Goal: Find specific page/section: Find specific page/section

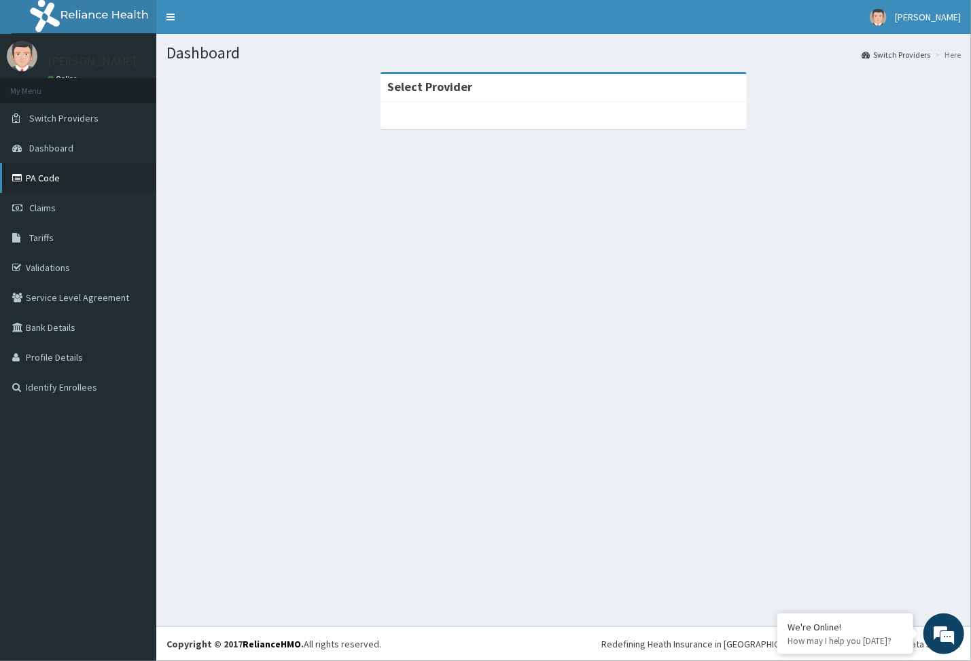
click at [57, 181] on link "PA Code" at bounding box center [78, 178] width 156 height 30
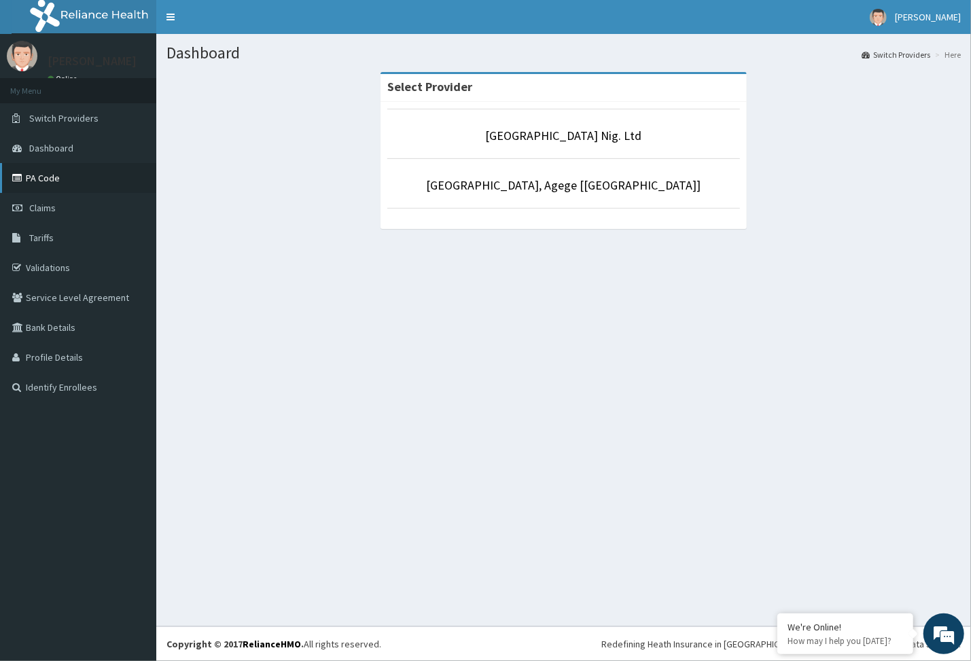
click at [79, 189] on link "PA Code" at bounding box center [78, 178] width 156 height 30
click at [90, 176] on link "PA Code" at bounding box center [78, 178] width 156 height 30
click at [54, 180] on link "PA Code" at bounding box center [78, 178] width 156 height 30
click at [115, 183] on link "PA Code" at bounding box center [78, 178] width 156 height 30
click at [48, 182] on link "PA Code" at bounding box center [78, 178] width 156 height 30
